Goal: Task Accomplishment & Management: Use online tool/utility

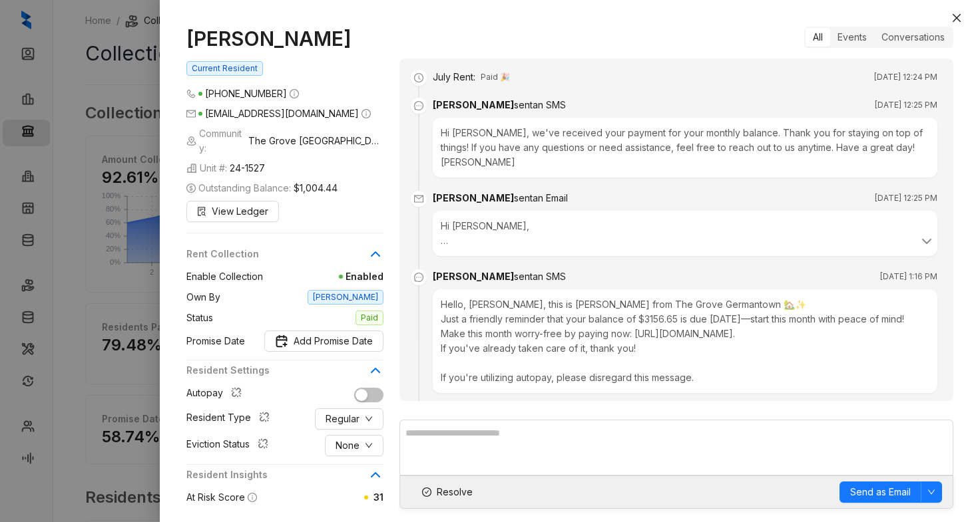
scroll to position [765, 0]
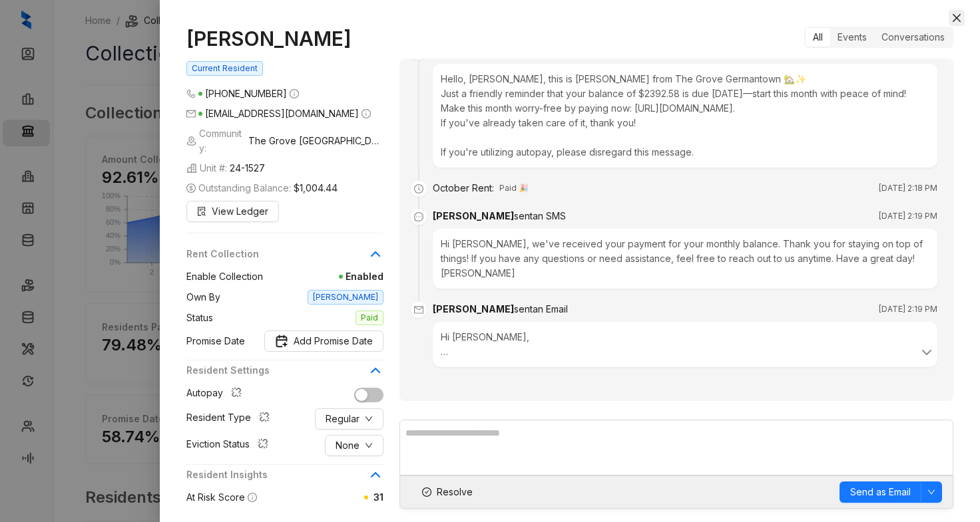
click at [952, 17] on icon "close" at bounding box center [956, 18] width 11 height 11
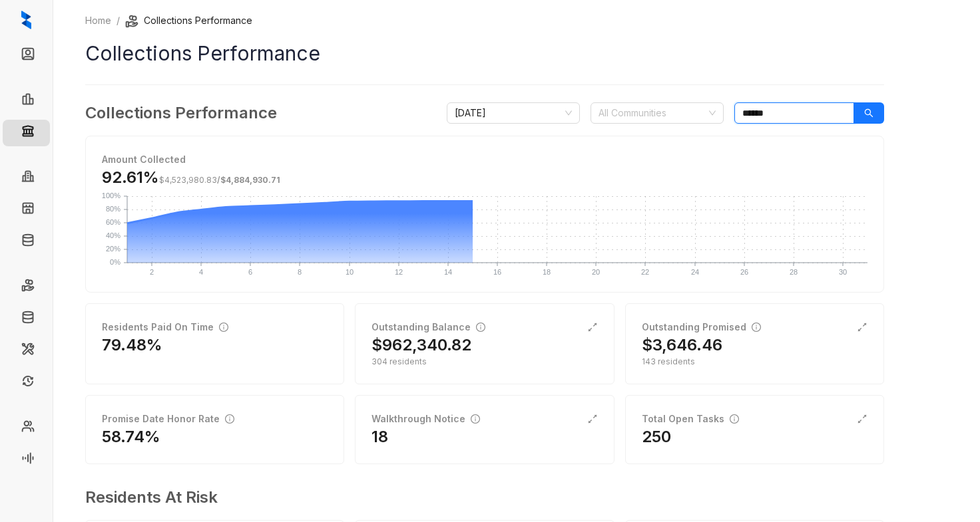
click at [805, 113] on input "******" at bounding box center [794, 113] width 120 height 21
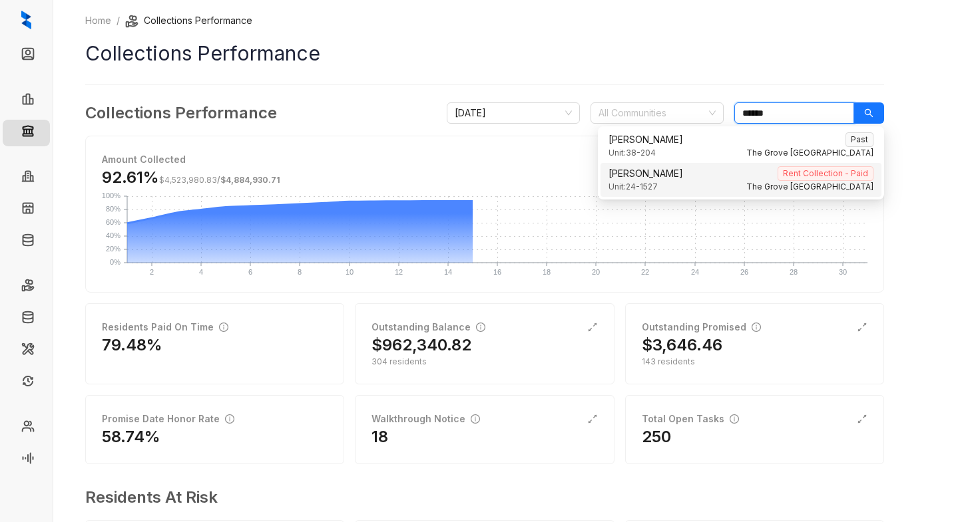
click at [805, 113] on input "******" at bounding box center [794, 113] width 120 height 21
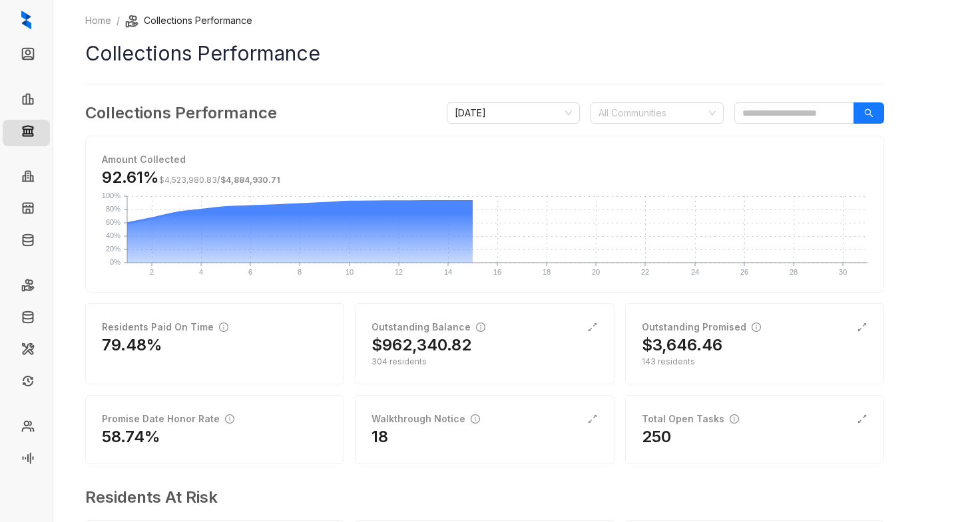
click at [631, 51] on h1 "Collections Performance" at bounding box center [484, 54] width 799 height 30
click at [684, 443] on div "250" at bounding box center [755, 437] width 226 height 21
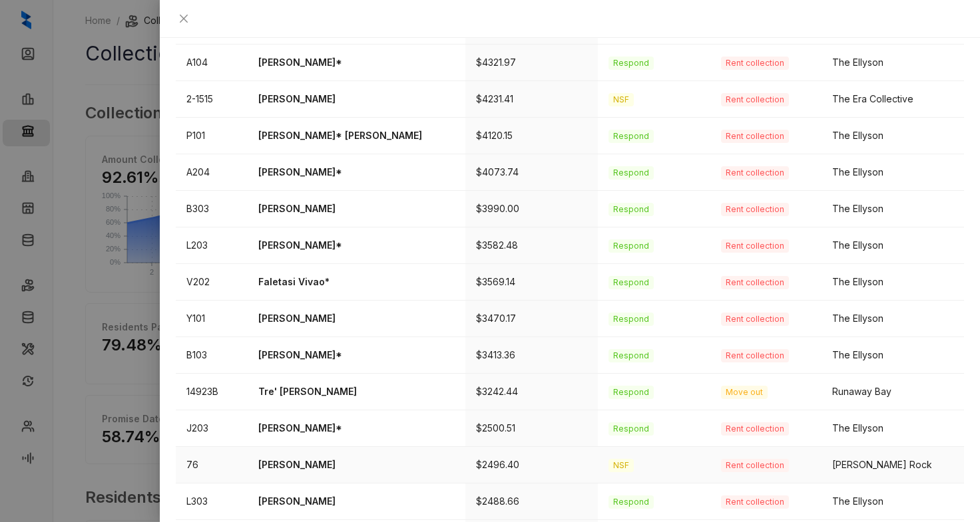
scroll to position [427, 0]
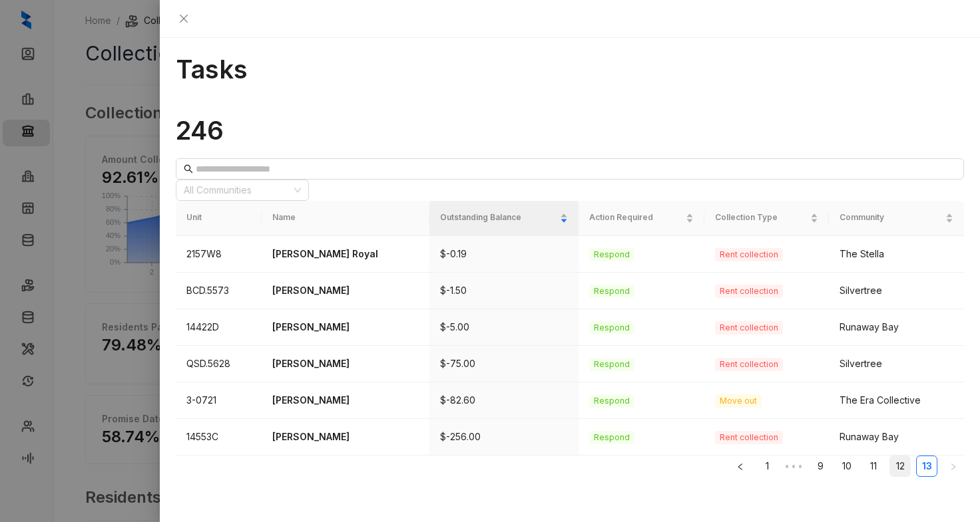
click at [891, 457] on link "12" at bounding box center [900, 467] width 20 height 20
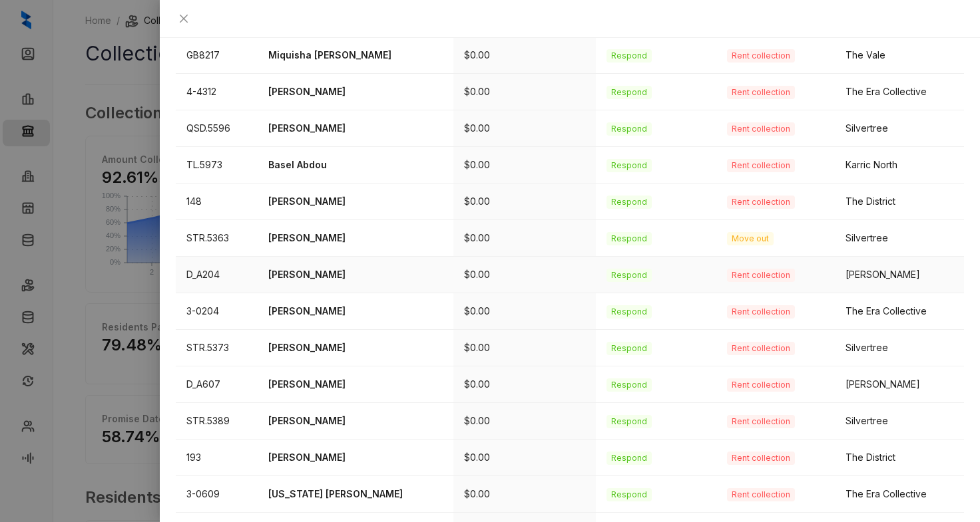
scroll to position [427, 0]
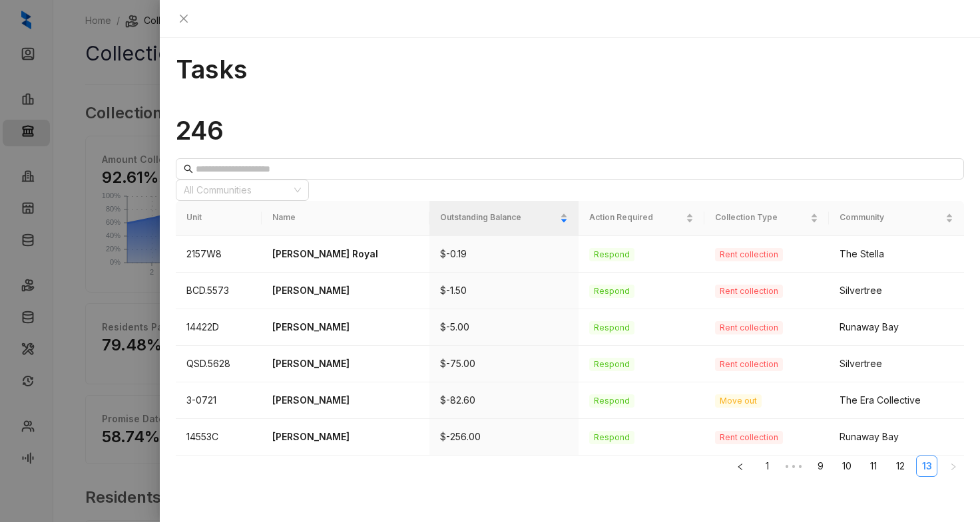
scroll to position [0, 0]
click at [315, 247] on p "[PERSON_NAME] Royal" at bounding box center [345, 254] width 146 height 15
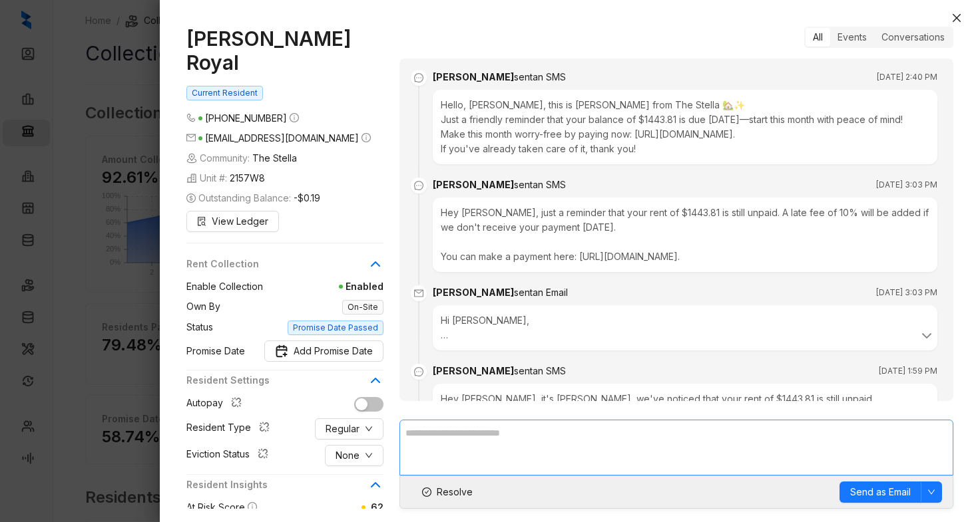
scroll to position [1189, 0]
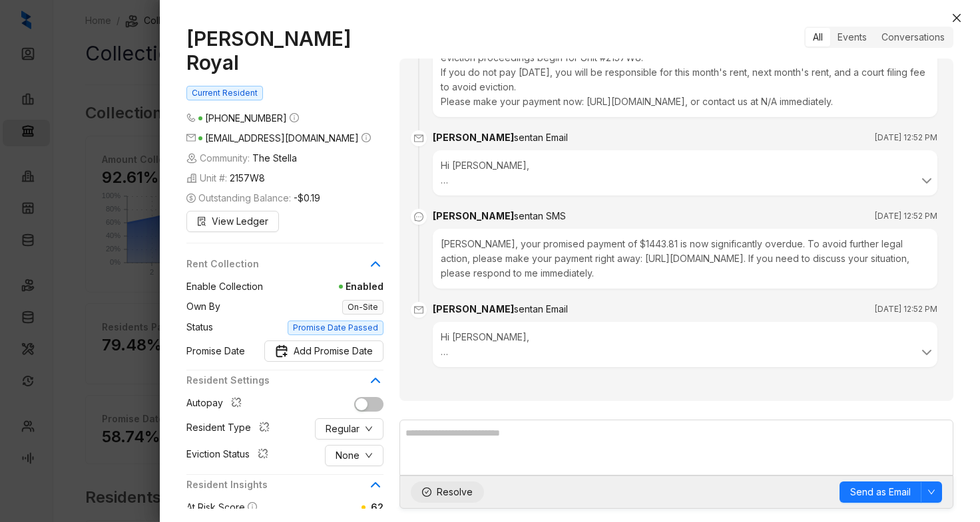
click at [451, 494] on span "Resolve" at bounding box center [455, 492] width 36 height 15
click at [956, 17] on icon "close" at bounding box center [956, 18] width 8 height 8
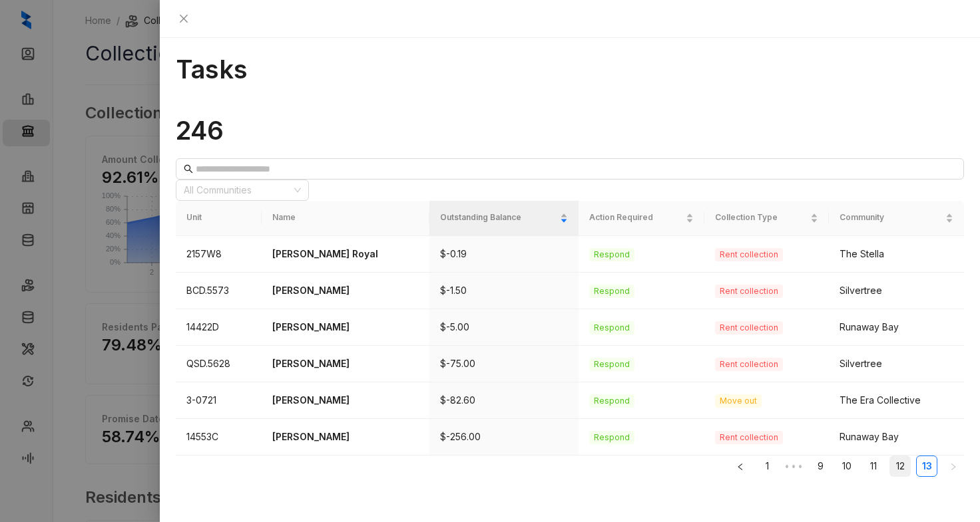
click at [890, 457] on link "12" at bounding box center [900, 467] width 20 height 20
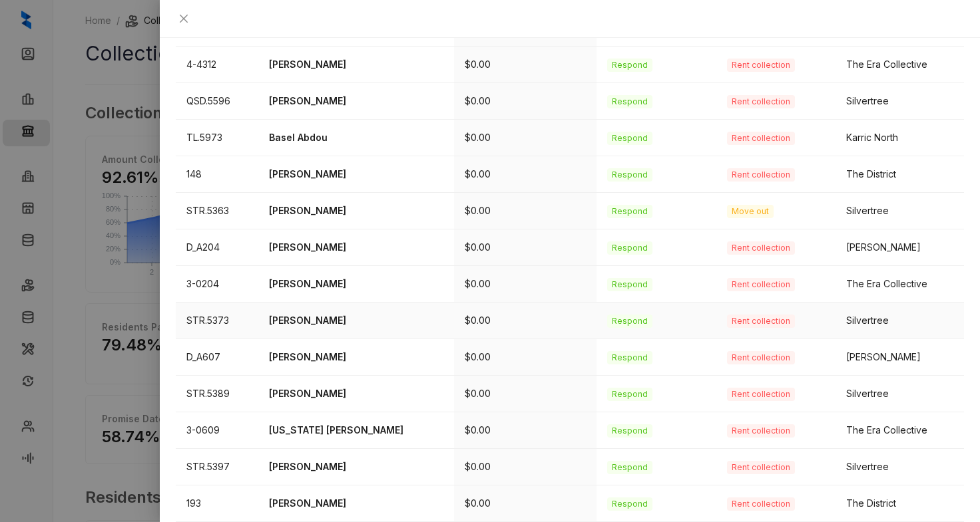
scroll to position [427, 0]
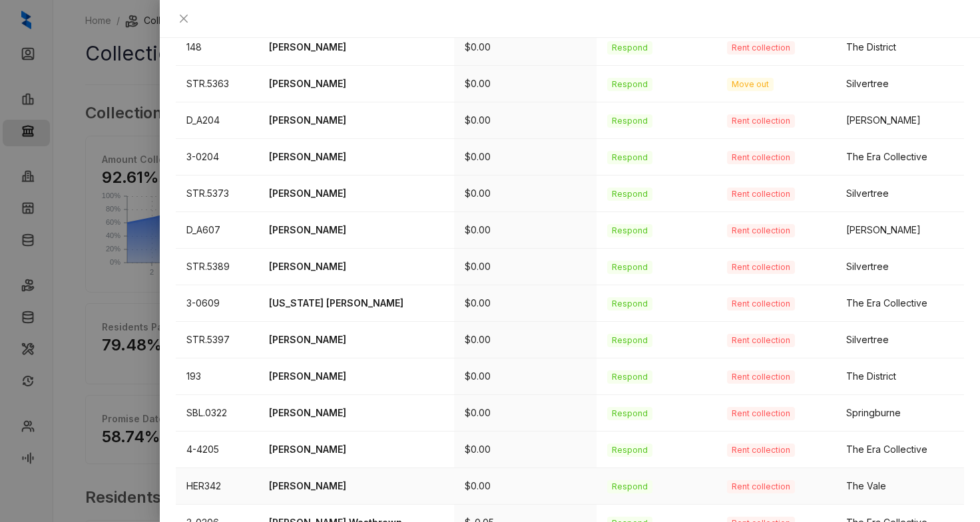
click at [305, 479] on p "[PERSON_NAME]" at bounding box center [356, 486] width 174 height 15
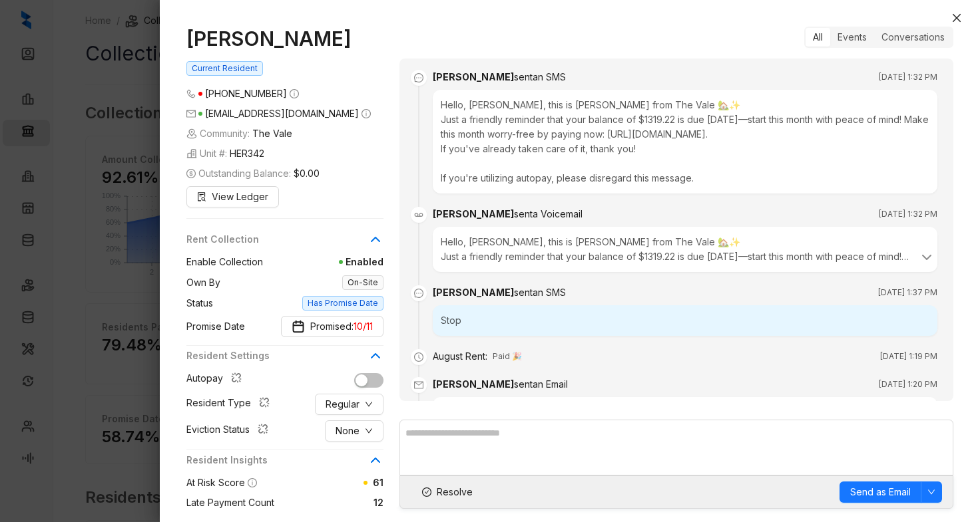
scroll to position [1589, 0]
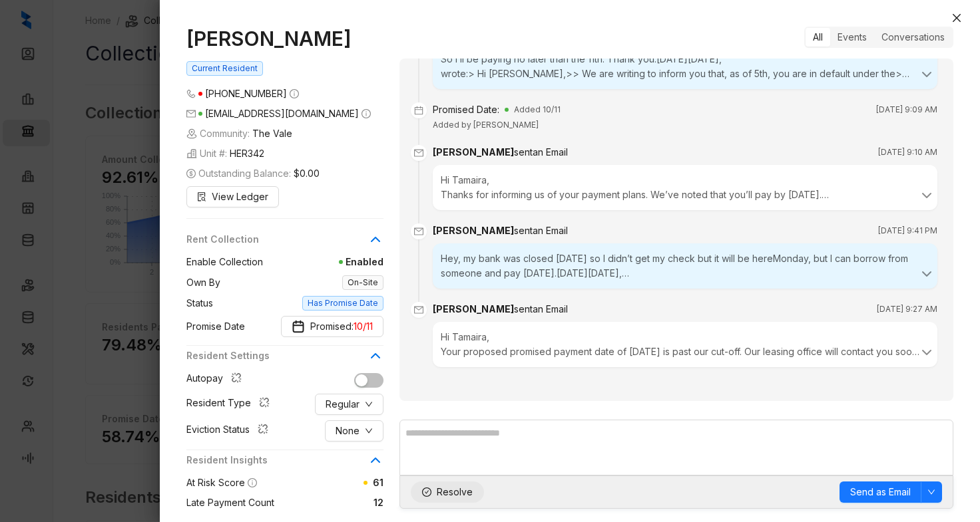
click at [446, 491] on span "Resolve" at bounding box center [455, 492] width 36 height 15
click at [960, 20] on icon "close" at bounding box center [956, 18] width 11 height 11
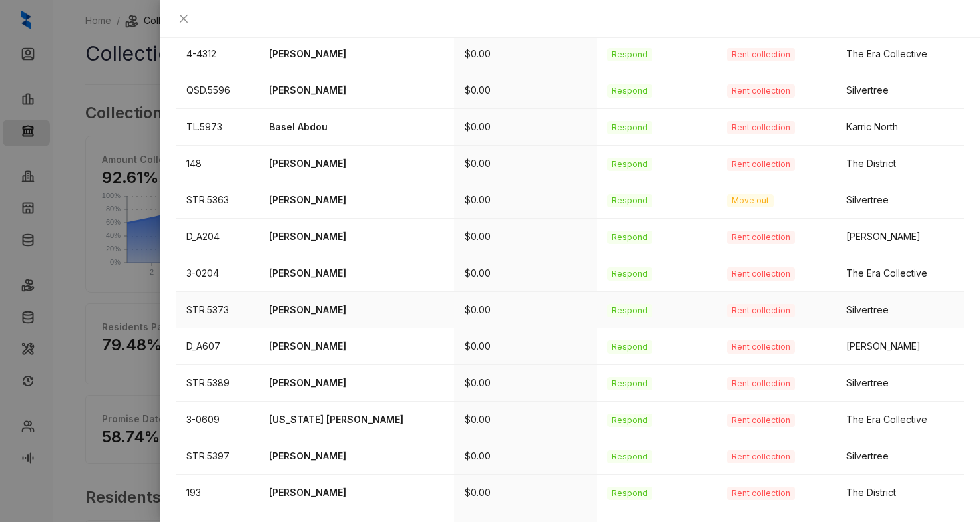
scroll to position [294, 0]
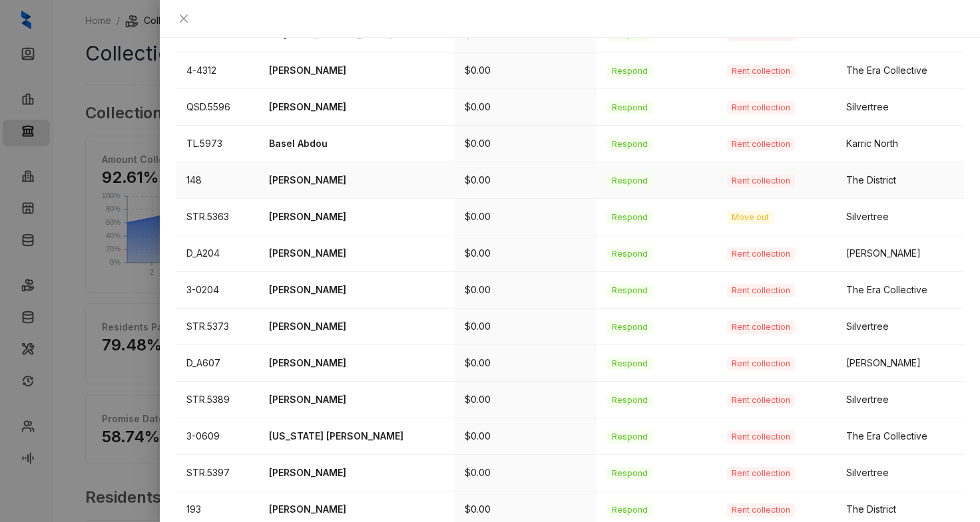
click at [316, 173] on p "[PERSON_NAME]" at bounding box center [356, 180] width 174 height 15
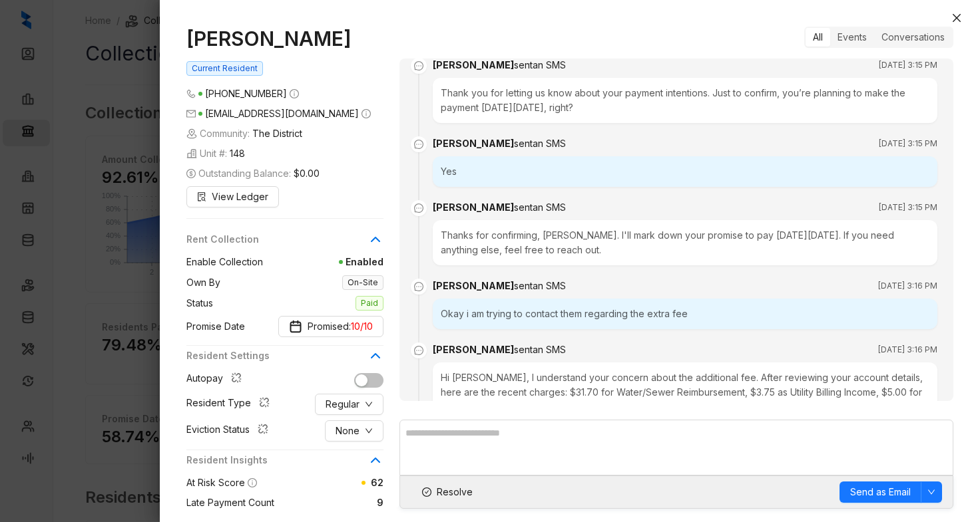
scroll to position [5035, 0]
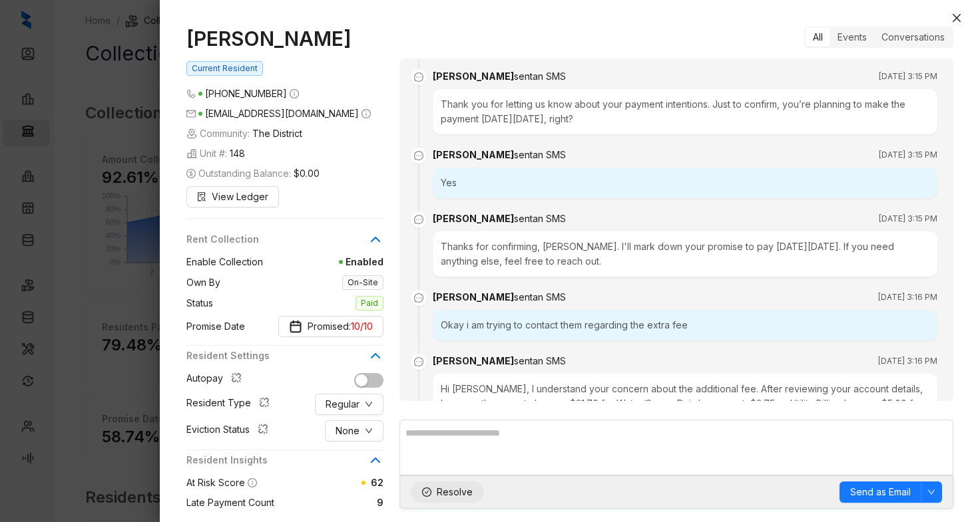
click at [445, 487] on span "Resolve" at bounding box center [455, 492] width 36 height 15
click at [956, 14] on icon "close" at bounding box center [956, 18] width 11 height 11
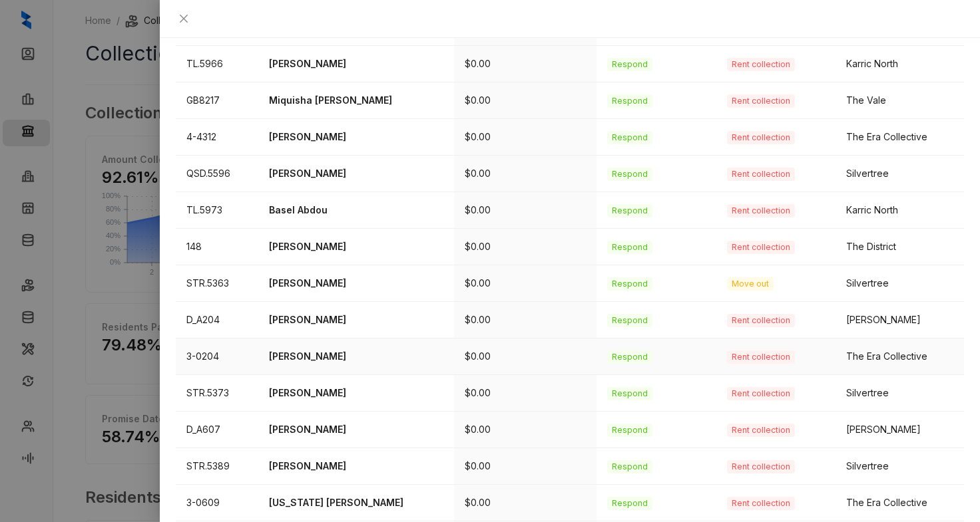
scroll to position [160, 0]
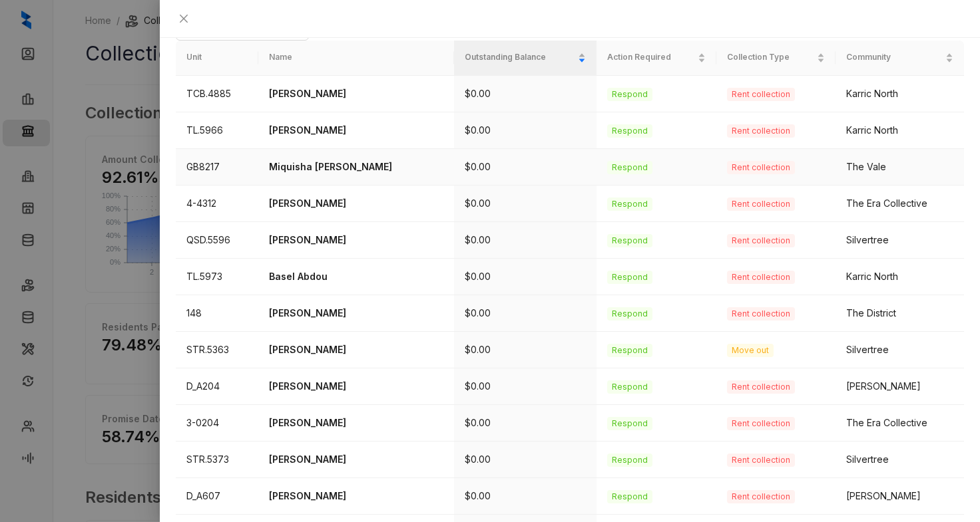
click at [325, 160] on p "Miquisha [PERSON_NAME]" at bounding box center [356, 167] width 174 height 15
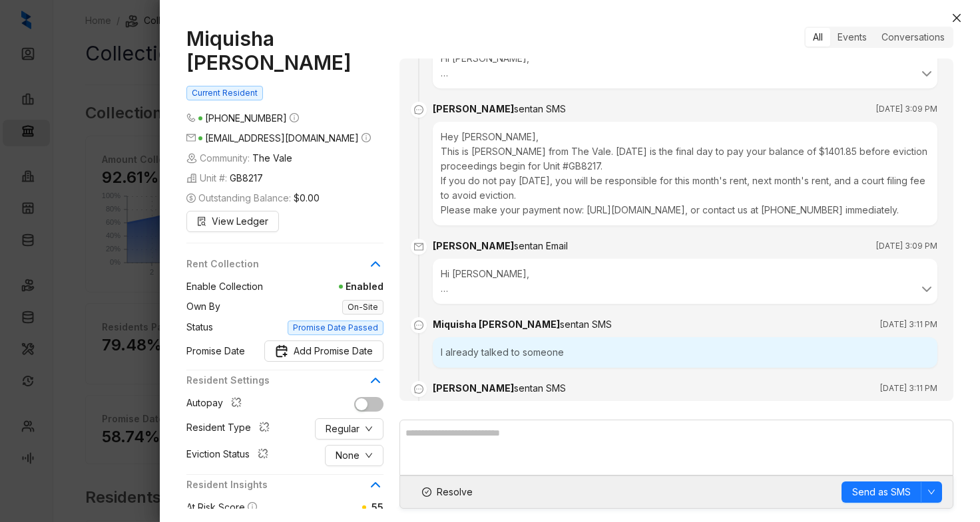
scroll to position [4395, 0]
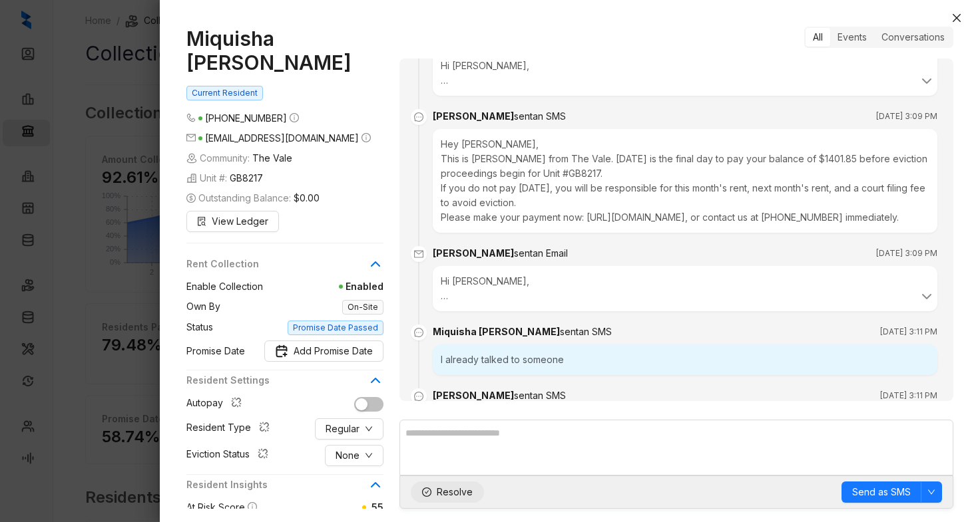
click at [450, 491] on span "Resolve" at bounding box center [455, 492] width 36 height 15
click at [962, 20] on button "Close" at bounding box center [956, 18] width 16 height 16
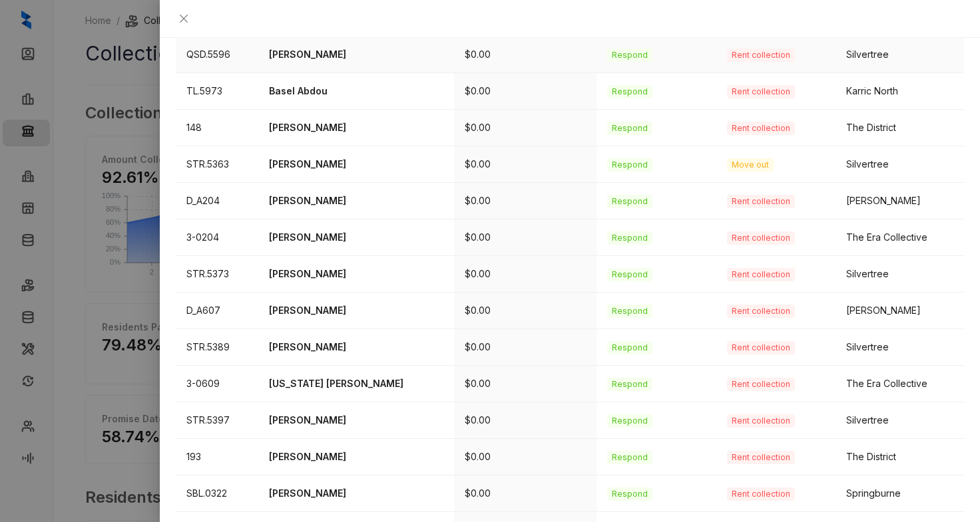
scroll to position [427, 0]
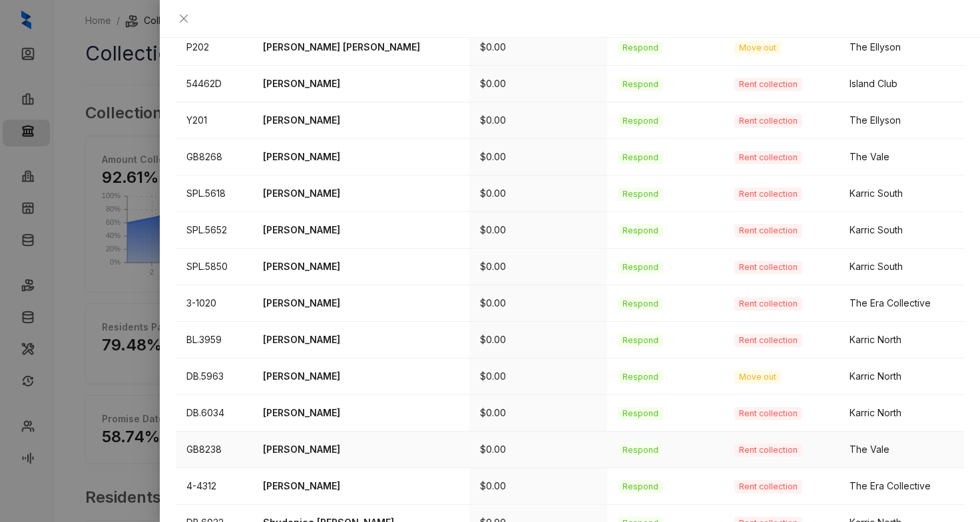
click at [320, 443] on p "[PERSON_NAME]" at bounding box center [361, 450] width 196 height 15
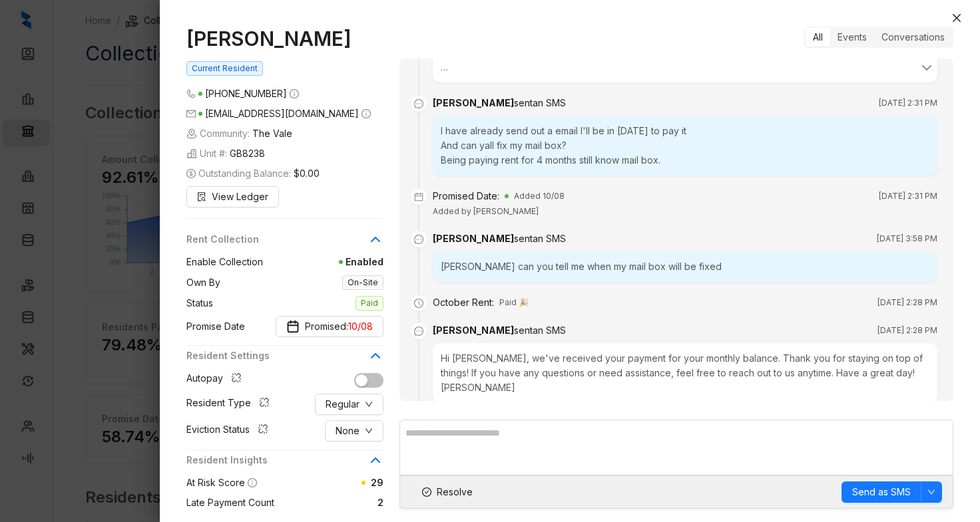
scroll to position [2325, 0]
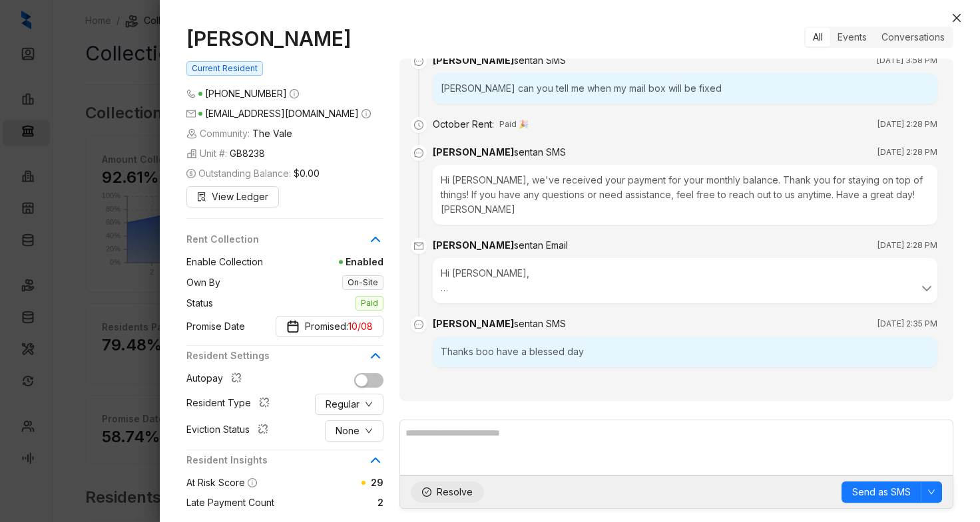
click at [453, 497] on span "Resolve" at bounding box center [455, 492] width 36 height 15
click at [958, 15] on icon "close" at bounding box center [956, 18] width 8 height 8
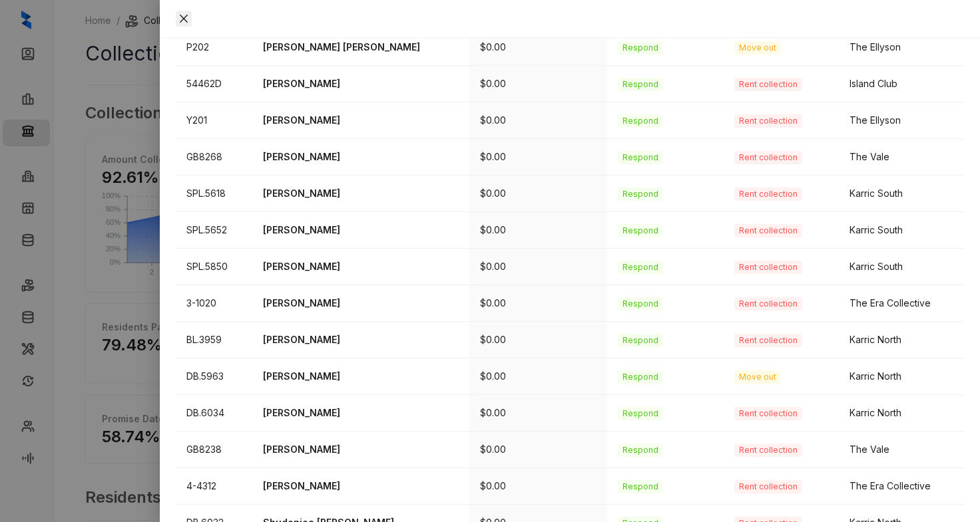
click at [192, 23] on button "Close" at bounding box center [184, 19] width 16 height 16
